Goal: Entertainment & Leisure: Consume media (video, audio)

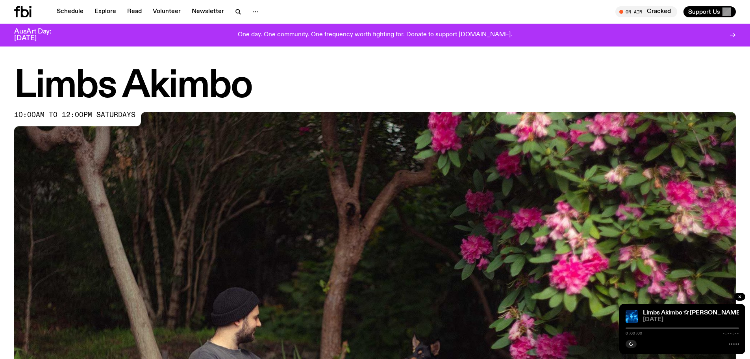
scroll to position [430, 0]
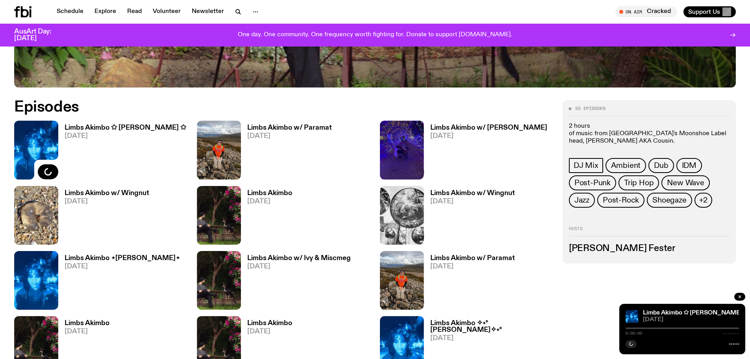
click at [449, 129] on h3 "Limbs Akimbo w/ [PERSON_NAME]" at bounding box center [488, 127] width 117 height 7
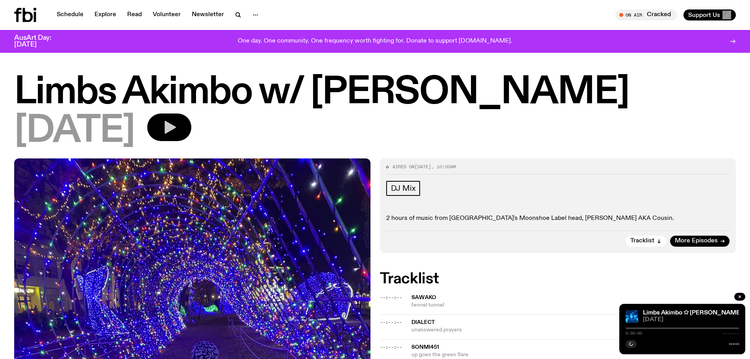
click at [177, 128] on icon "button" at bounding box center [169, 127] width 16 height 16
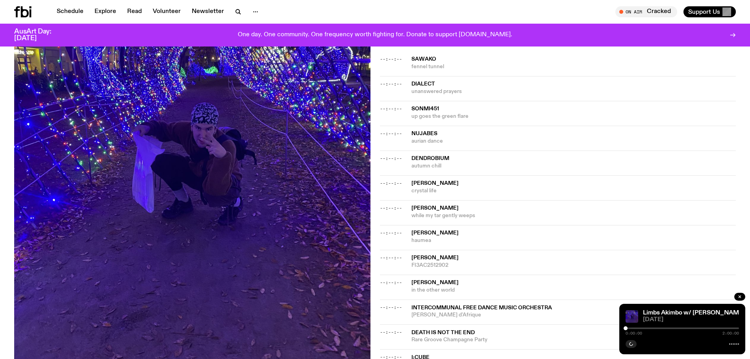
scroll to position [350, 0]
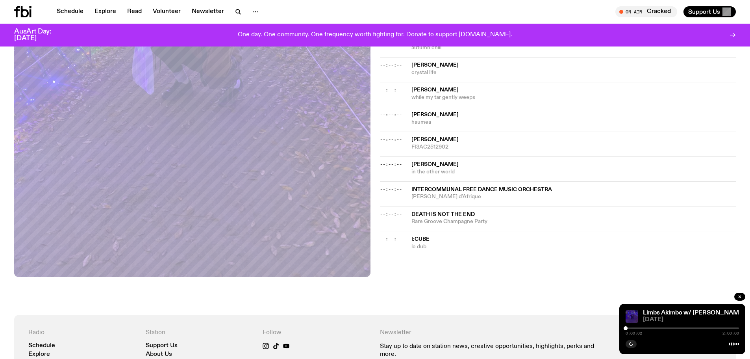
click at [692, 327] on div at bounding box center [681, 328] width 113 height 2
click at [700, 328] on div at bounding box center [681, 328] width 113 height 2
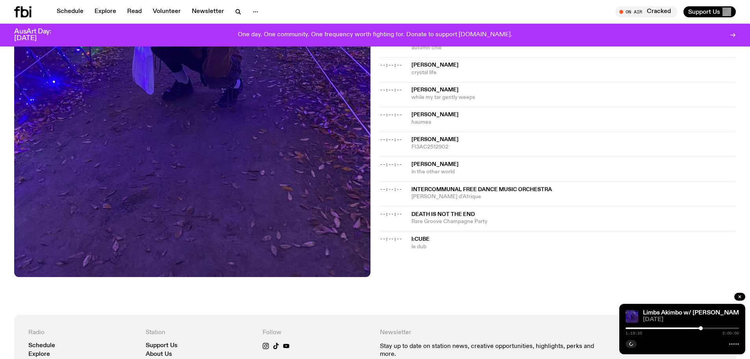
click at [707, 327] on div at bounding box center [681, 328] width 113 height 2
click at [709, 327] on div at bounding box center [681, 328] width 113 height 2
click at [712, 327] on div at bounding box center [681, 328] width 113 height 2
click at [716, 327] on div at bounding box center [681, 328] width 113 height 2
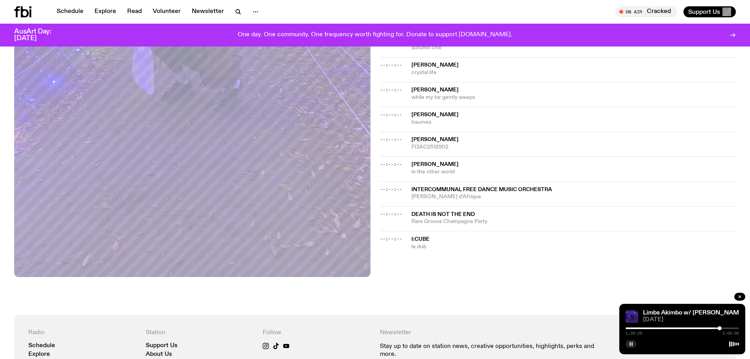
click at [634, 344] on button "button" at bounding box center [630, 344] width 11 height 8
